Goal: Task Accomplishment & Management: Complete application form

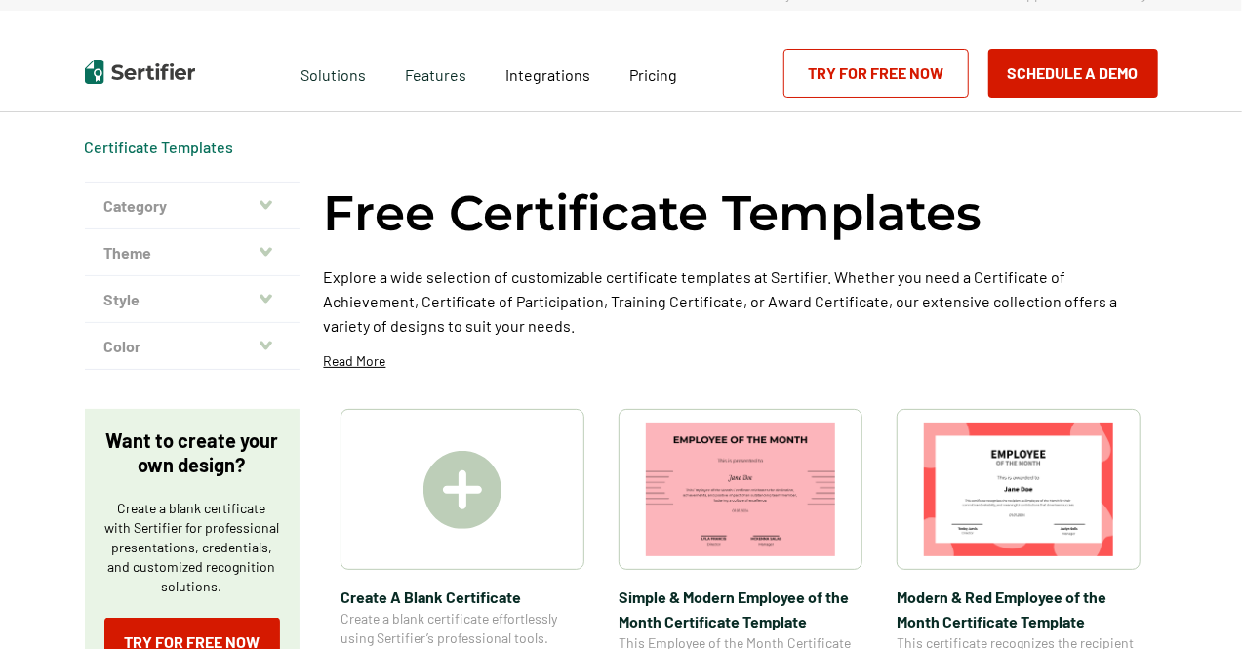
scroll to position [111, 0]
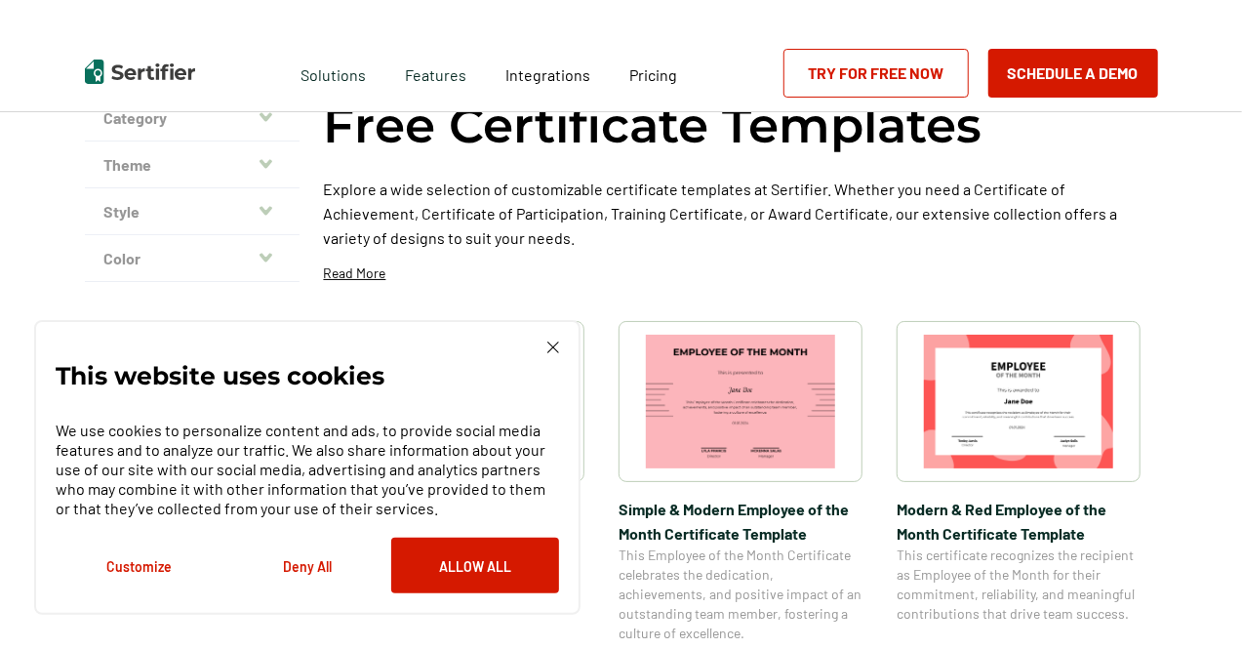
click at [1044, 402] on img at bounding box center [1018, 402] width 189 height 134
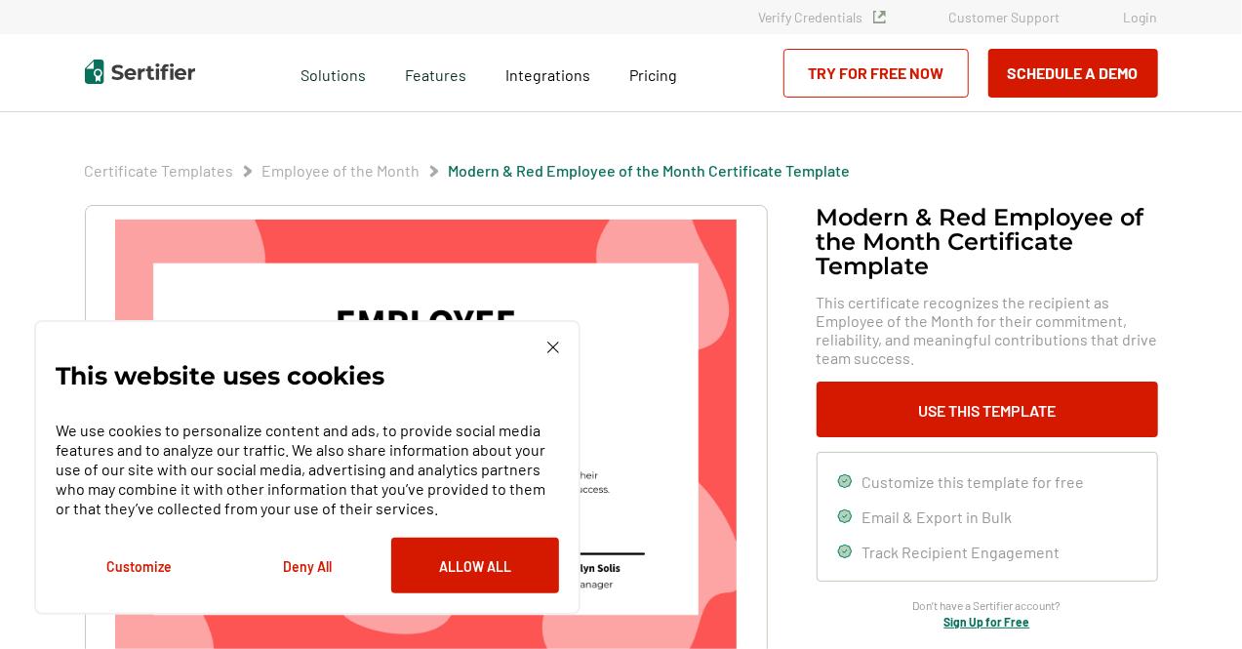
click at [552, 347] on img at bounding box center [553, 347] width 12 height 12
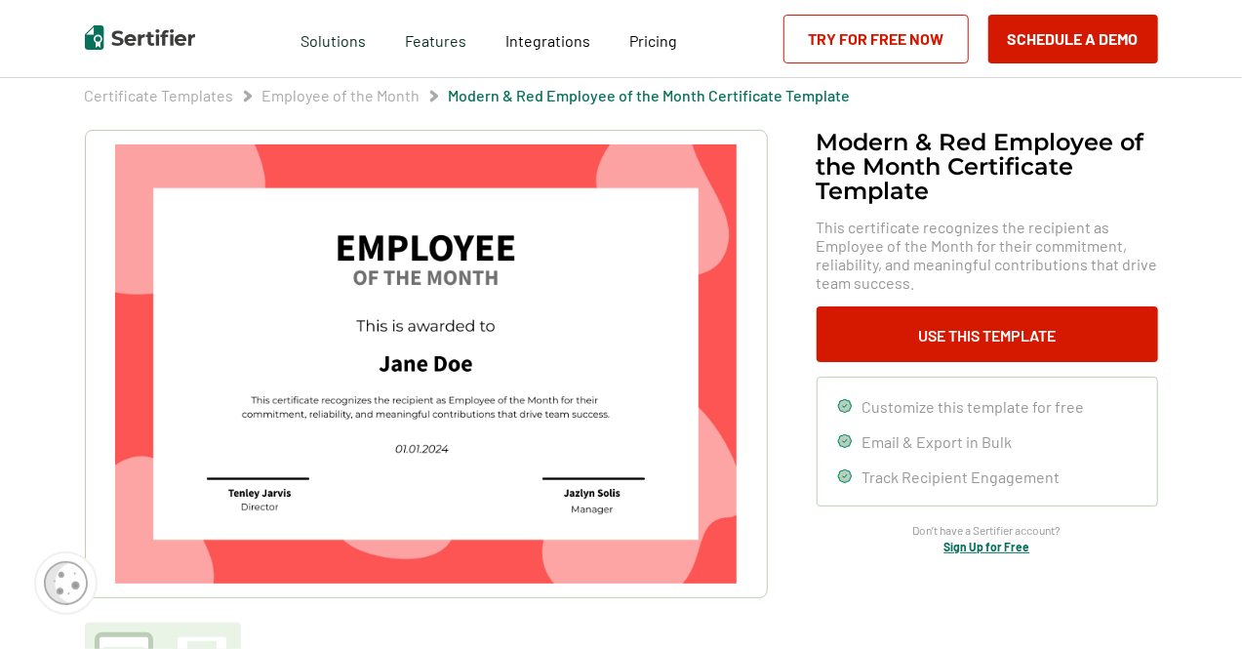
scroll to position [67, 0]
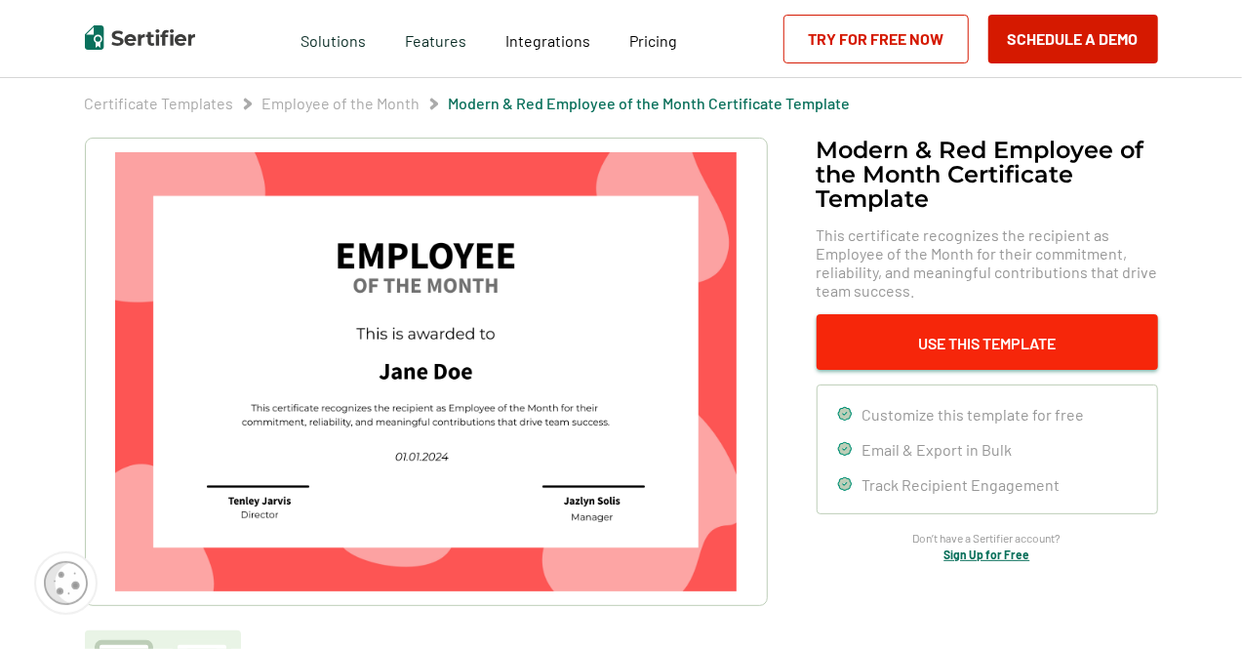
click at [1018, 349] on button "Use This Template" at bounding box center [987, 342] width 341 height 56
click at [1066, 353] on button "Use This Template" at bounding box center [987, 342] width 341 height 56
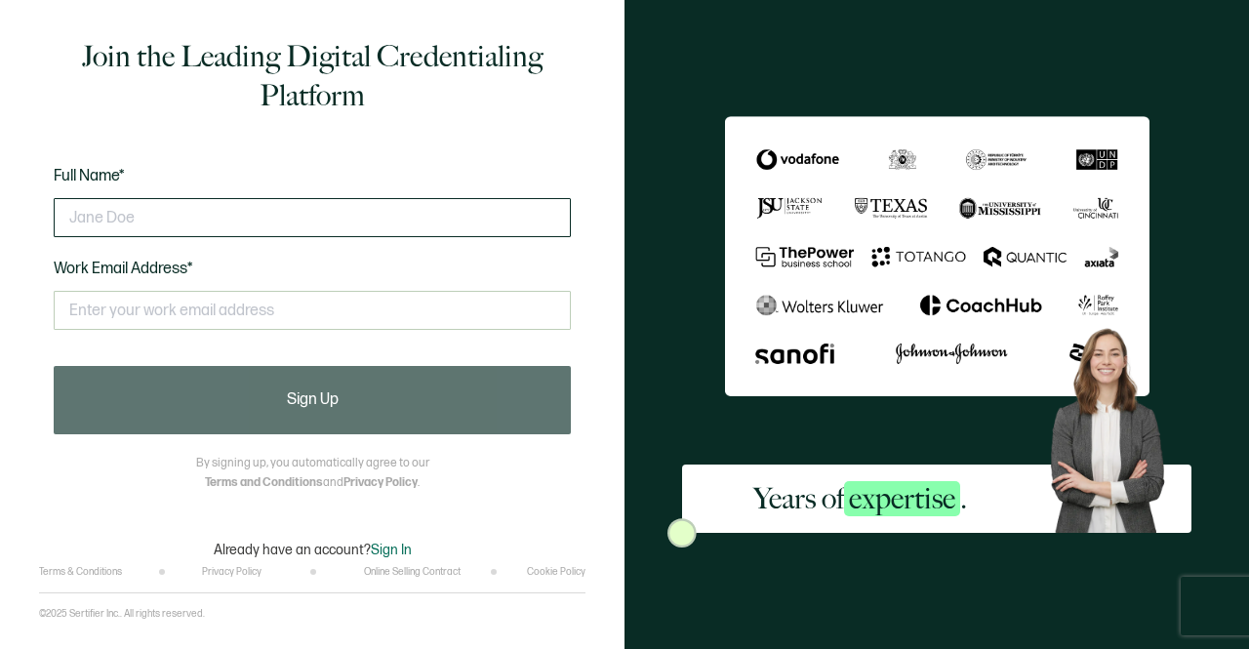
click at [90, 212] on input "text" at bounding box center [312, 217] width 517 height 39
type input "c"
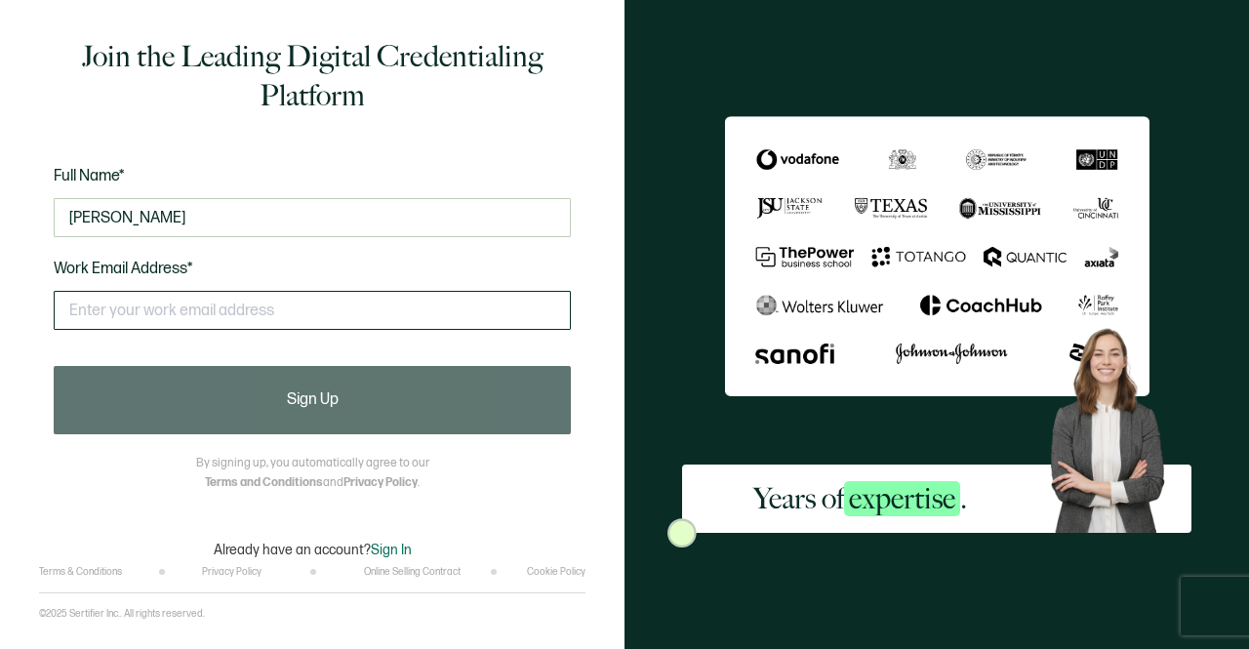
type input "[PERSON_NAME]"
click at [115, 316] on input "text" at bounding box center [312, 310] width 517 height 39
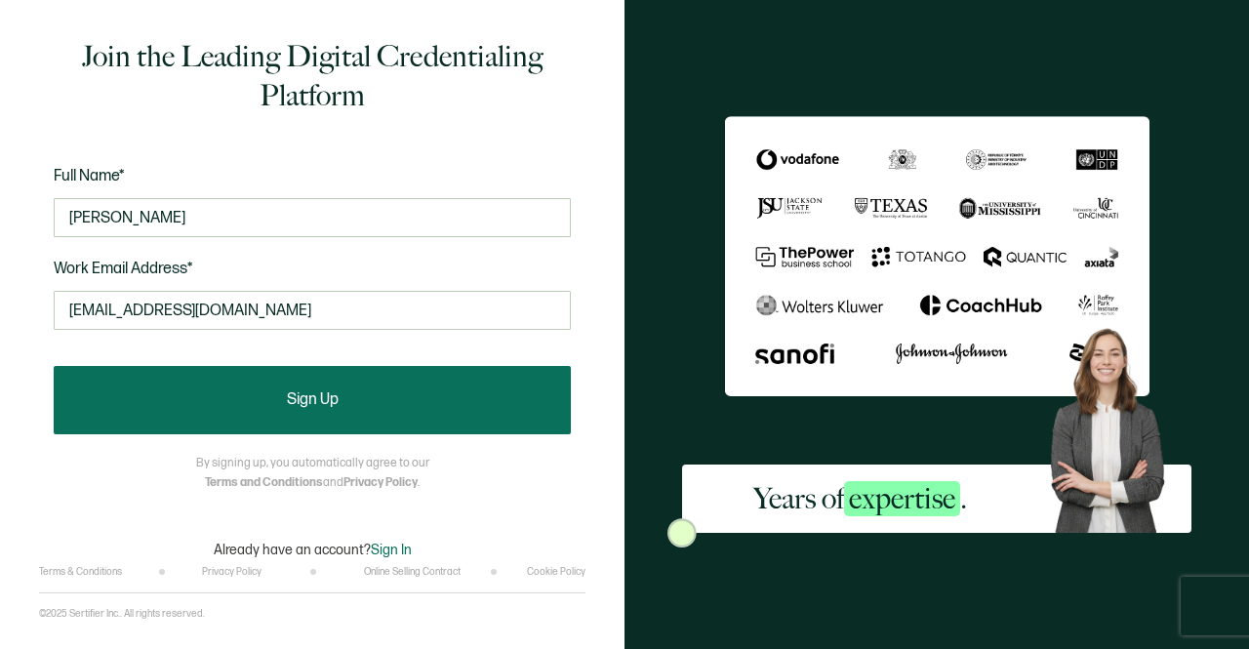
type input "[EMAIL_ADDRESS][DOMAIN_NAME]"
click at [348, 400] on button "Sign Up" at bounding box center [312, 400] width 517 height 68
